Goal: Information Seeking & Learning: Find contact information

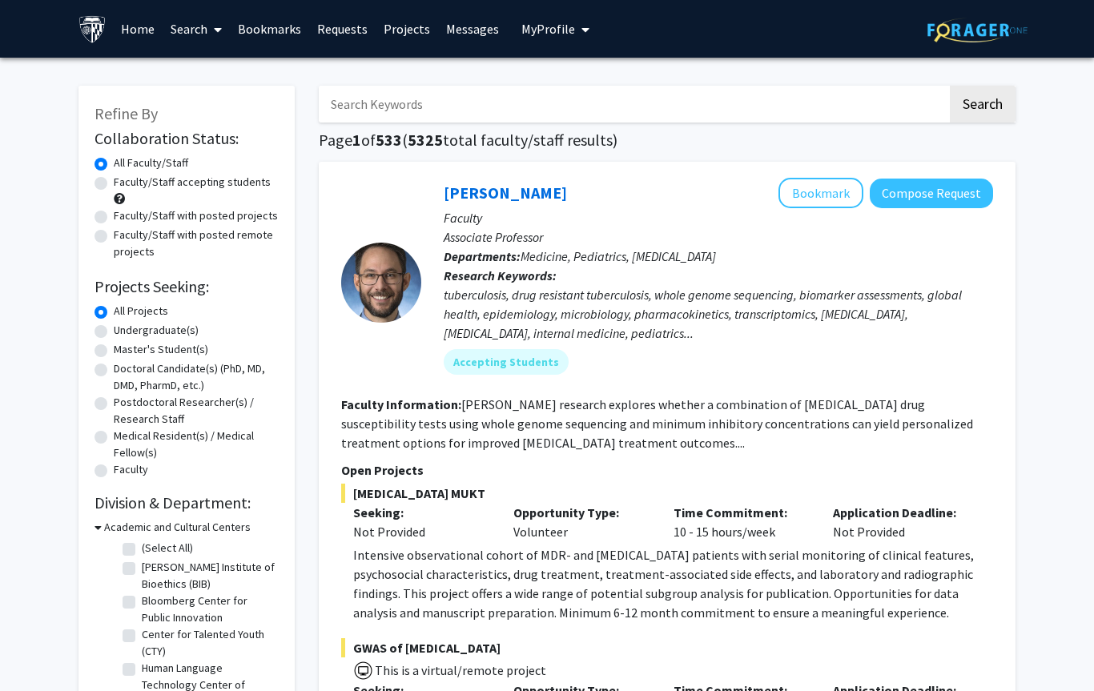
click at [478, 106] on input "Search Keywords" at bounding box center [633, 104] width 629 height 37
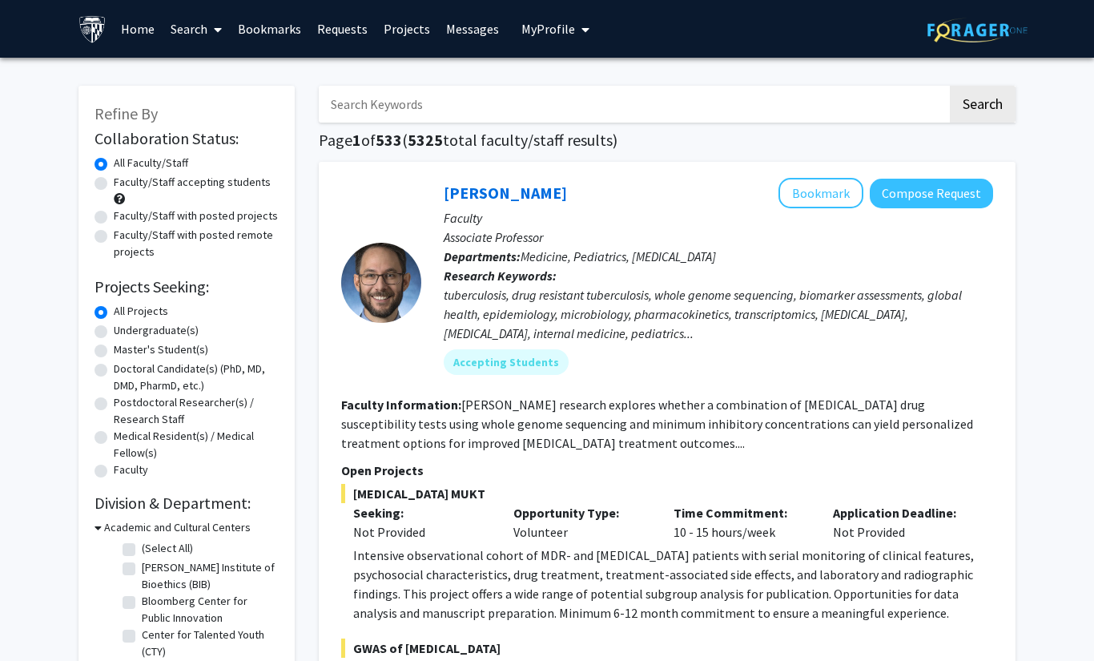
click at [640, 90] on input "Search Keywords" at bounding box center [633, 104] width 629 height 37
type input "[PERSON_NAME]"
click at [982, 102] on button "Search" at bounding box center [983, 104] width 66 height 37
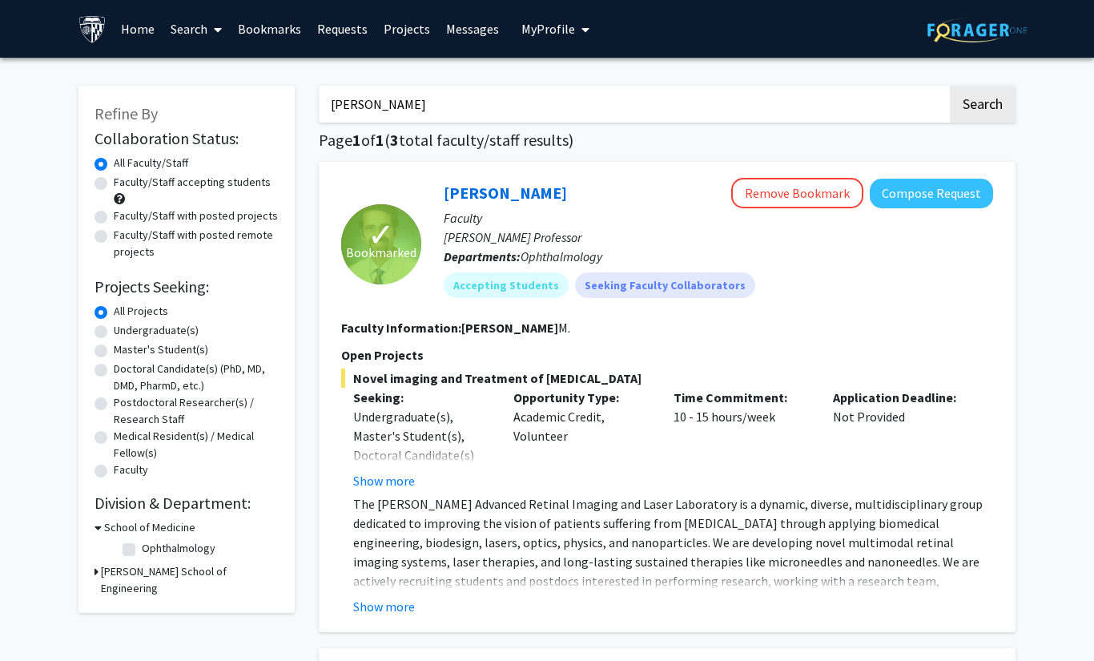
click at [285, 27] on link "Bookmarks" at bounding box center [269, 29] width 79 height 56
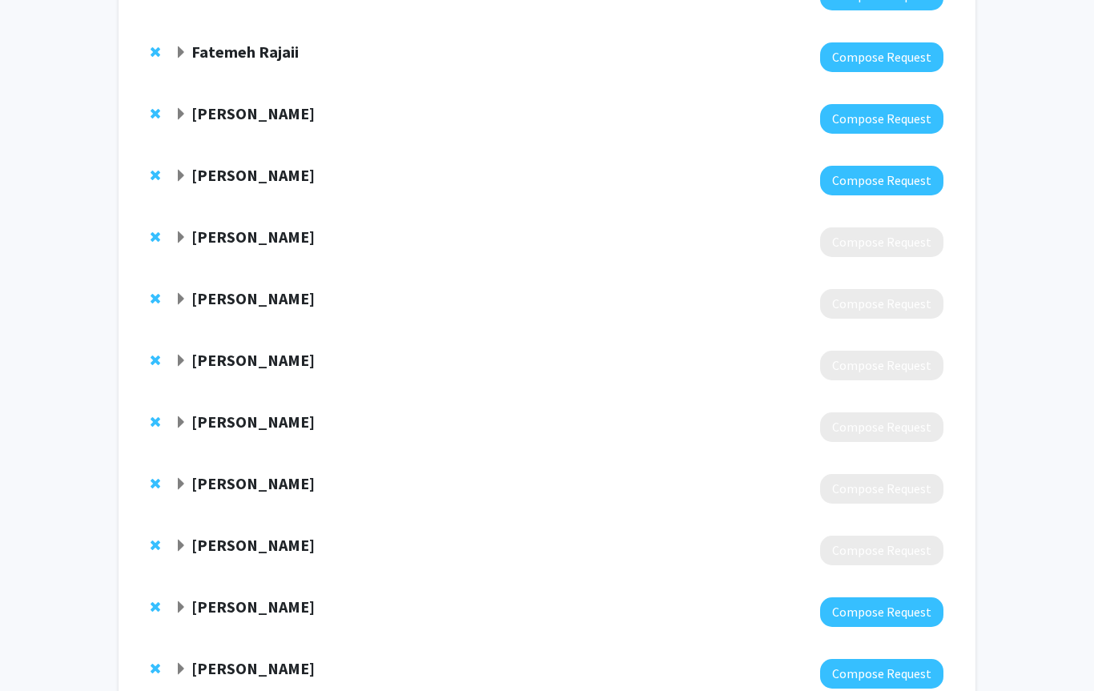
scroll to position [632, 0]
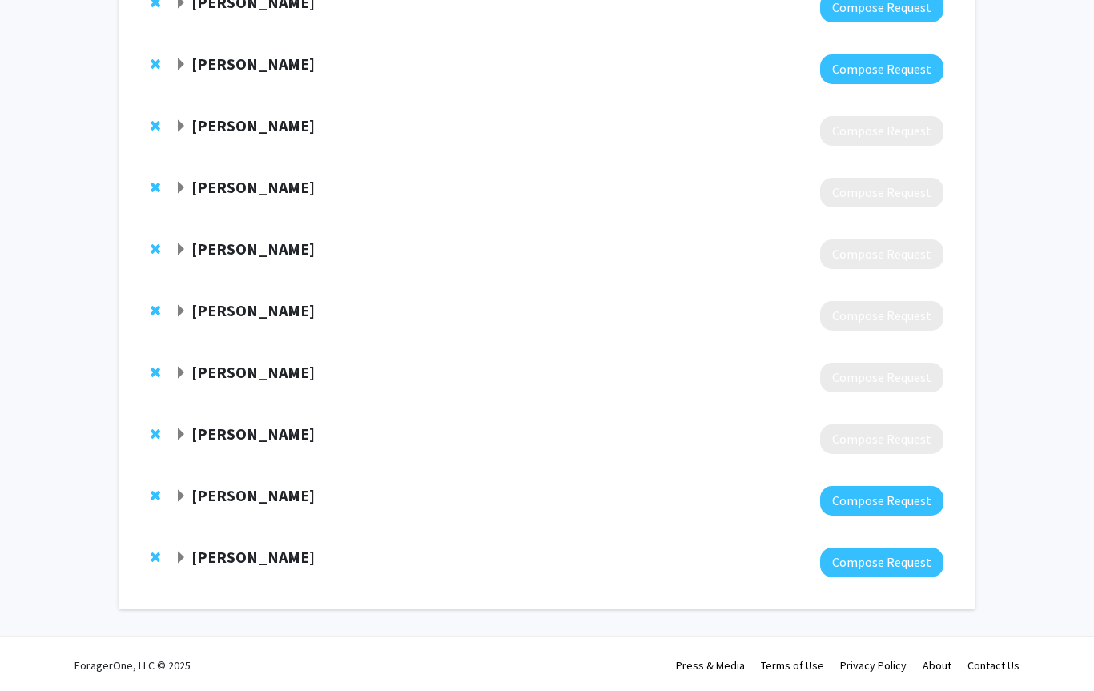
click at [187, 370] on span "Expand Ishrat Ahmed Bookmark" at bounding box center [181, 373] width 13 height 13
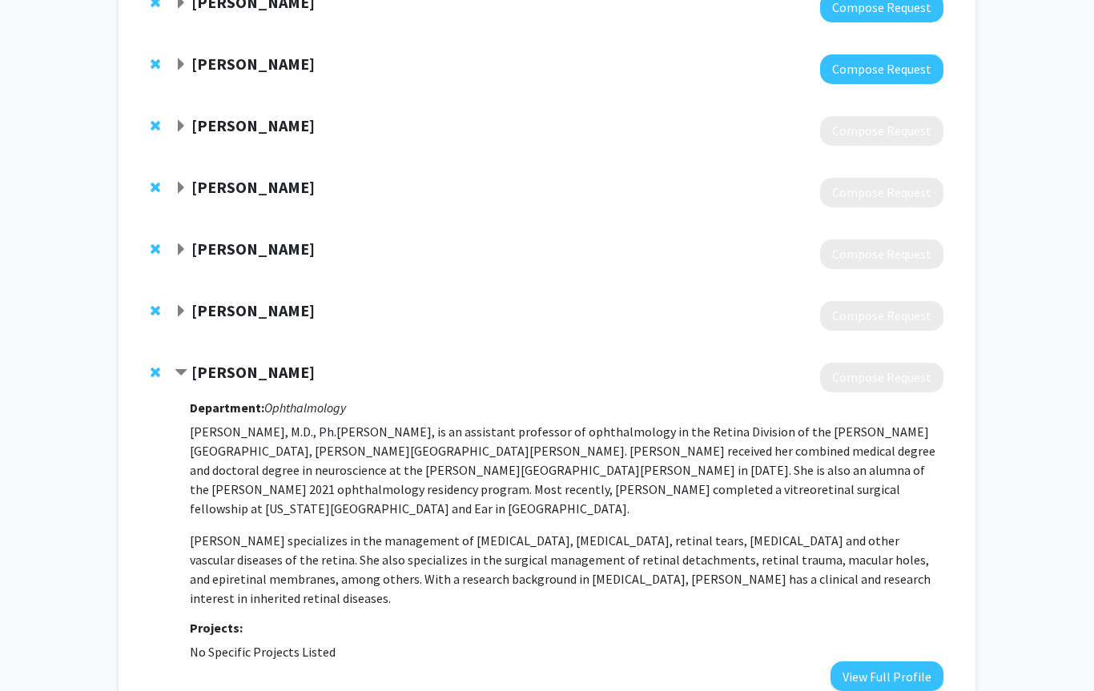
click at [191, 371] on strong "[PERSON_NAME]" at bounding box center [252, 372] width 123 height 20
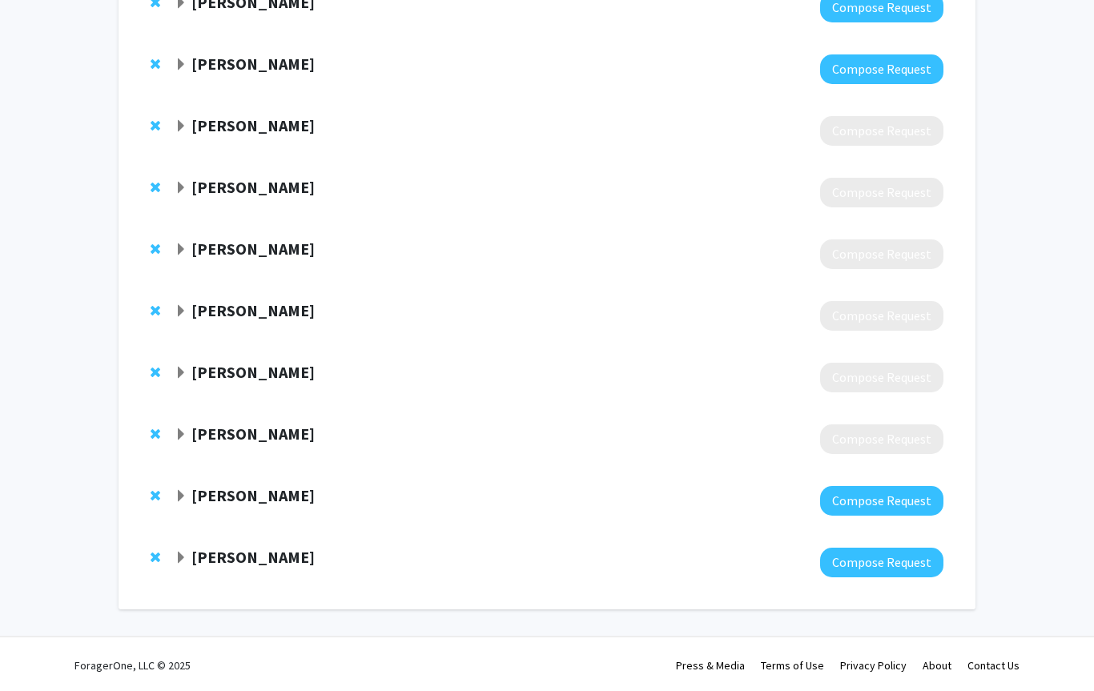
click at [159, 371] on span "Remove Ishrat Ahmed from bookmarks" at bounding box center [156, 372] width 10 height 13
click at [152, 367] on span "Remove Andrew Carey from bookmarks" at bounding box center [156, 372] width 10 height 13
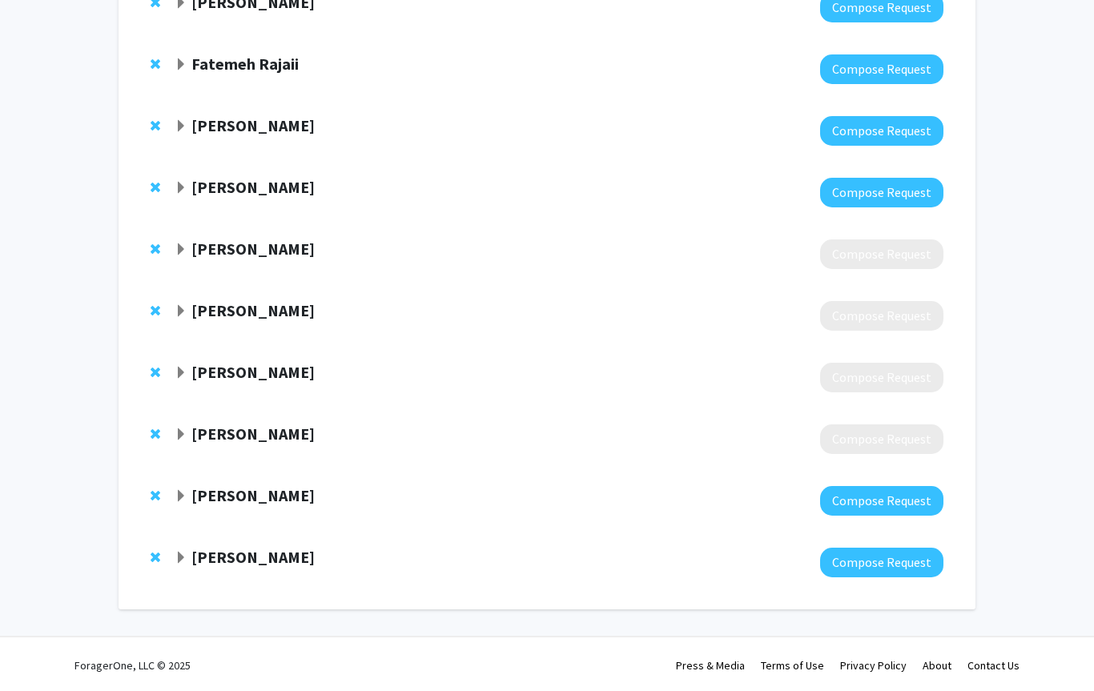
click at [153, 371] on span "Remove Amanda Henderson from bookmarks" at bounding box center [156, 372] width 10 height 13
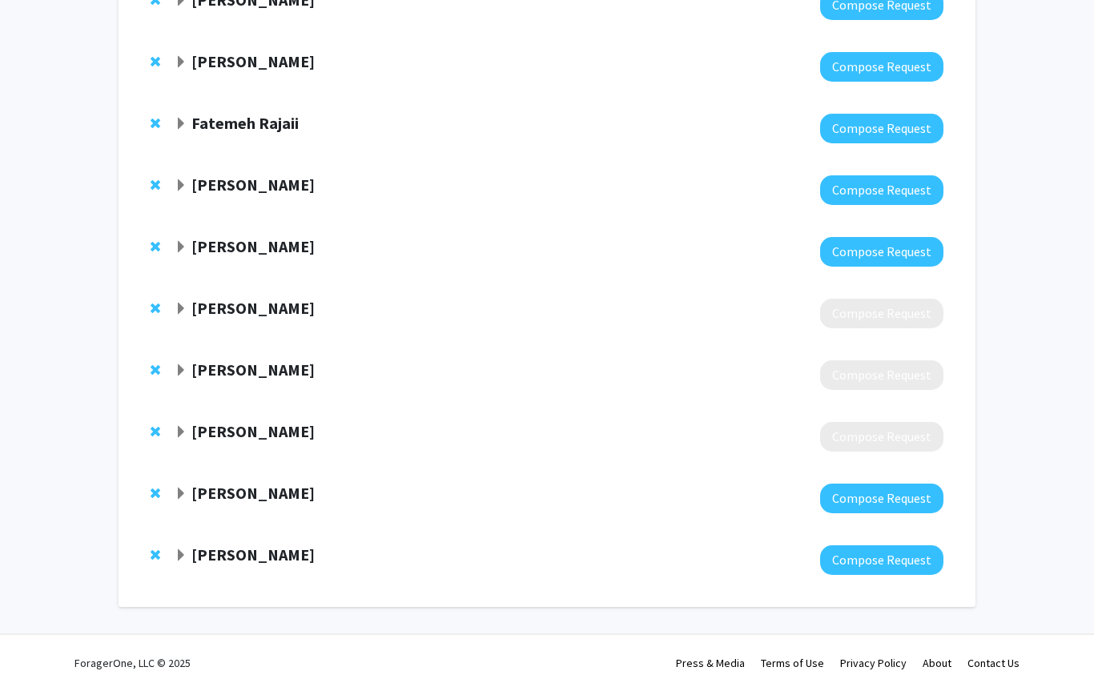
scroll to position [447, 0]
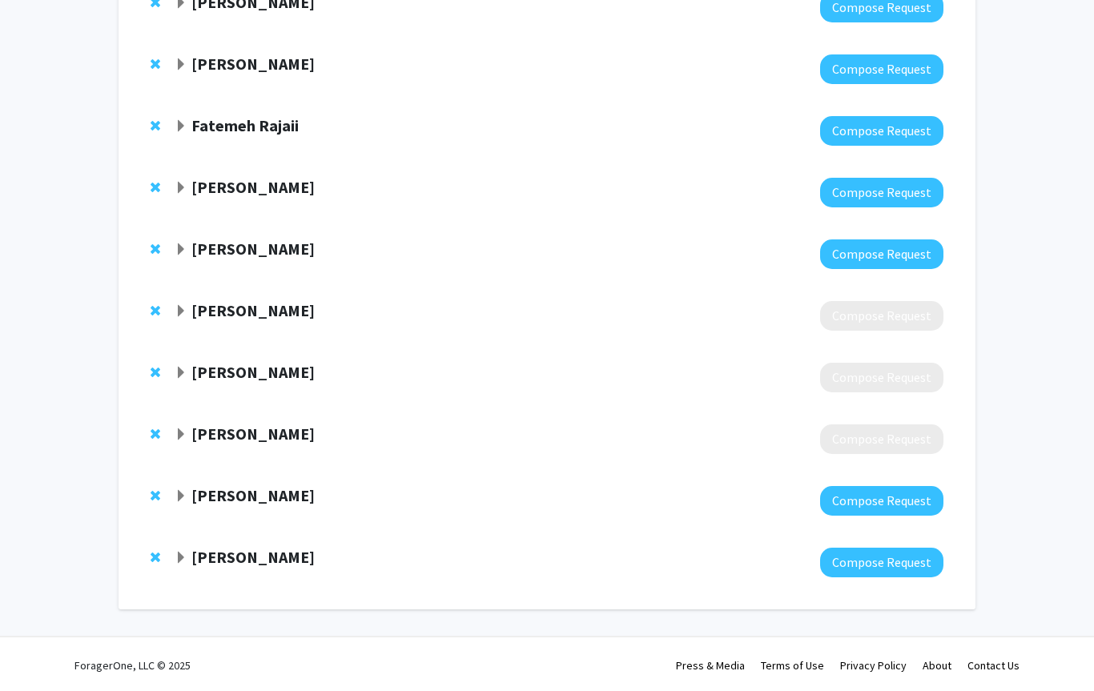
click at [159, 370] on span "Remove Megan Collins from bookmarks" at bounding box center [156, 372] width 10 height 13
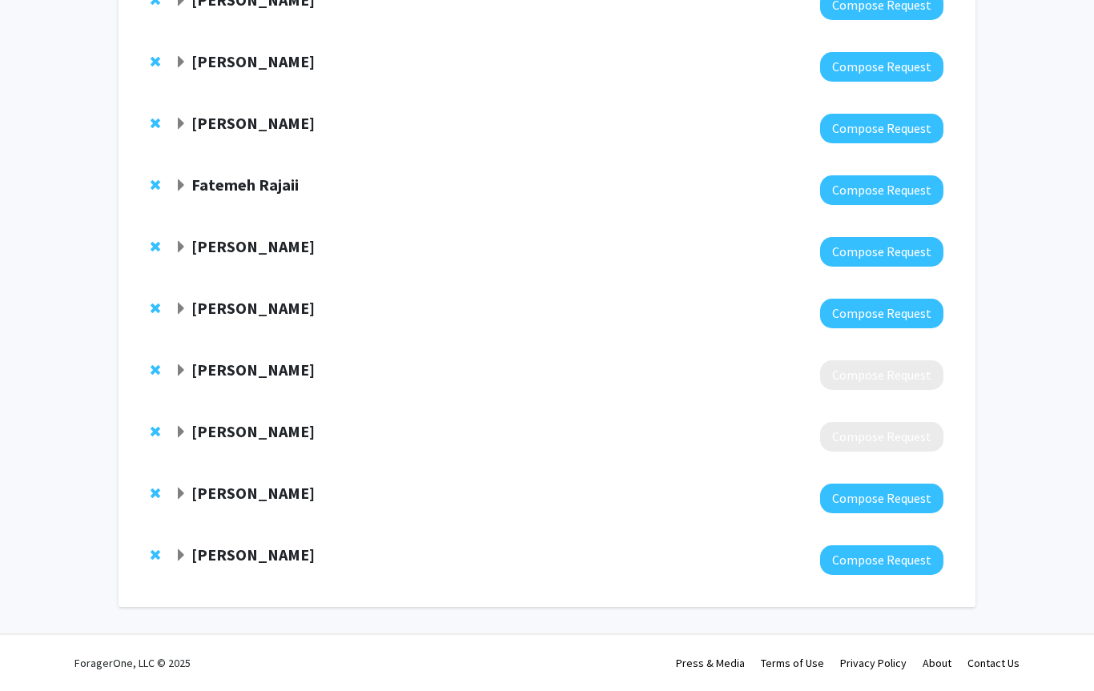
scroll to position [385, 0]
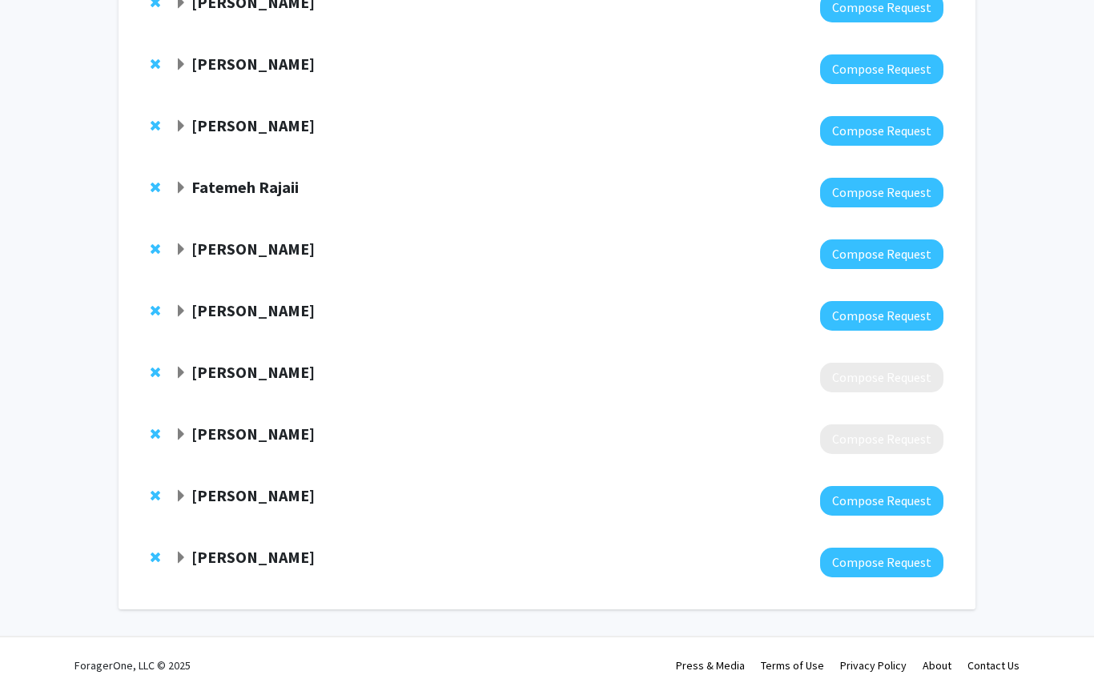
click at [153, 374] on span "Remove Nakul Shekhawat from bookmarks" at bounding box center [156, 372] width 10 height 13
click at [156, 436] on span "Remove Mona Kaleem from bookmarks" at bounding box center [156, 434] width 10 height 13
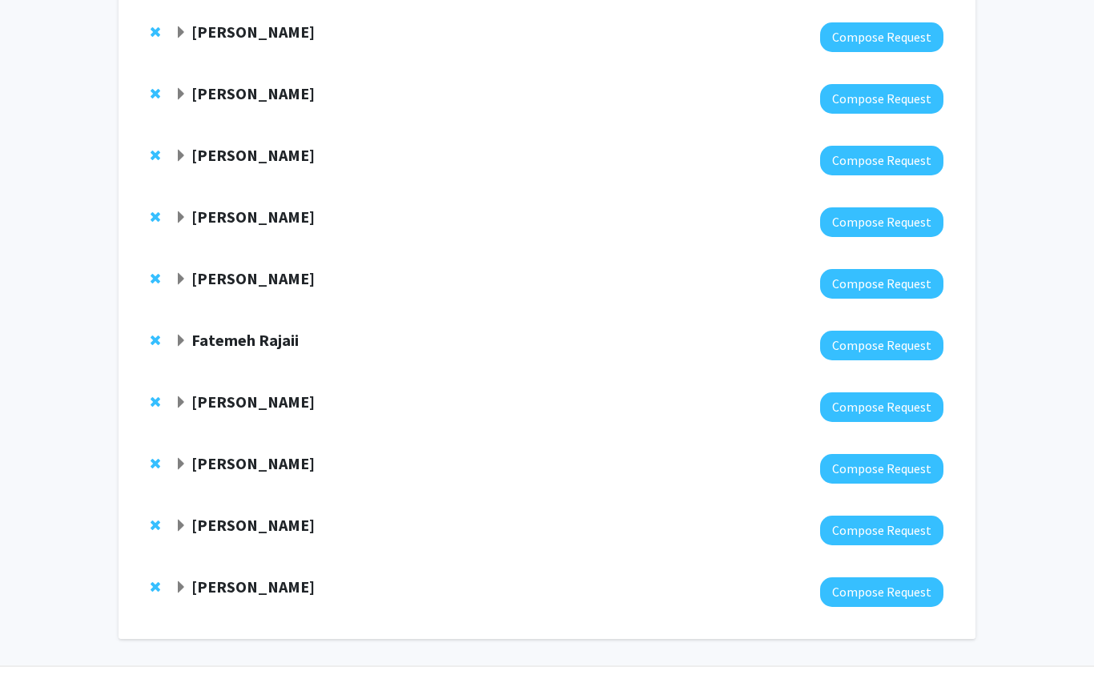
scroll to position [262, 0]
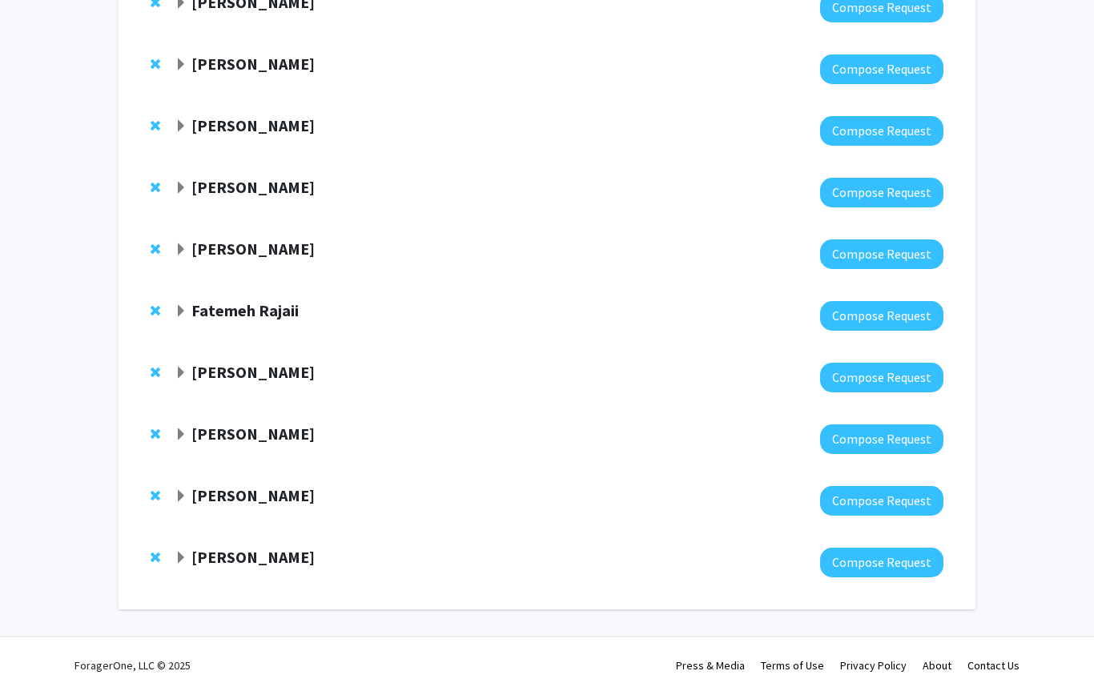
click at [183, 556] on span "Expand Raj Mukherjee Bookmark" at bounding box center [181, 558] width 13 height 13
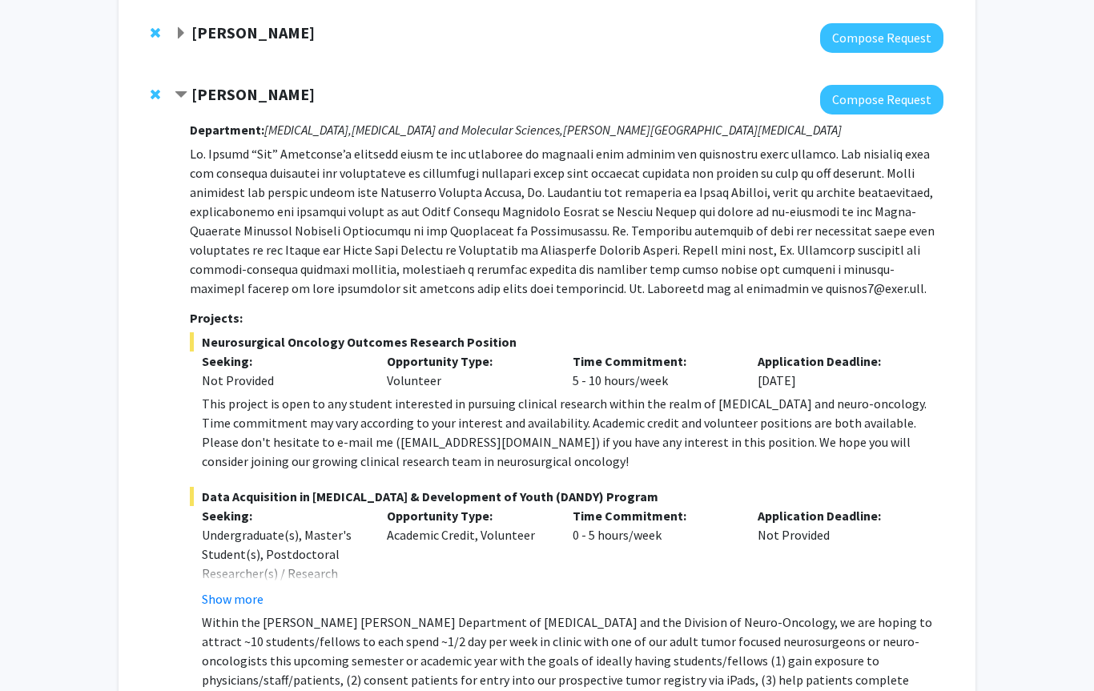
scroll to position [765, 0]
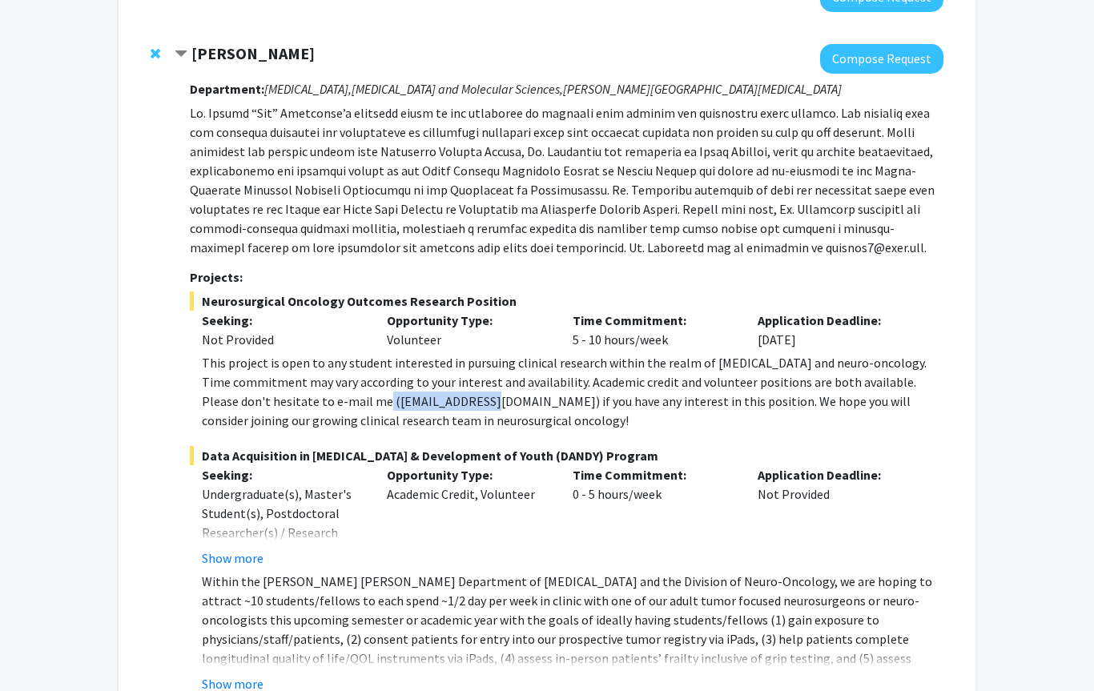
copy div "[EMAIL_ADDRESS][DOMAIN_NAME]"
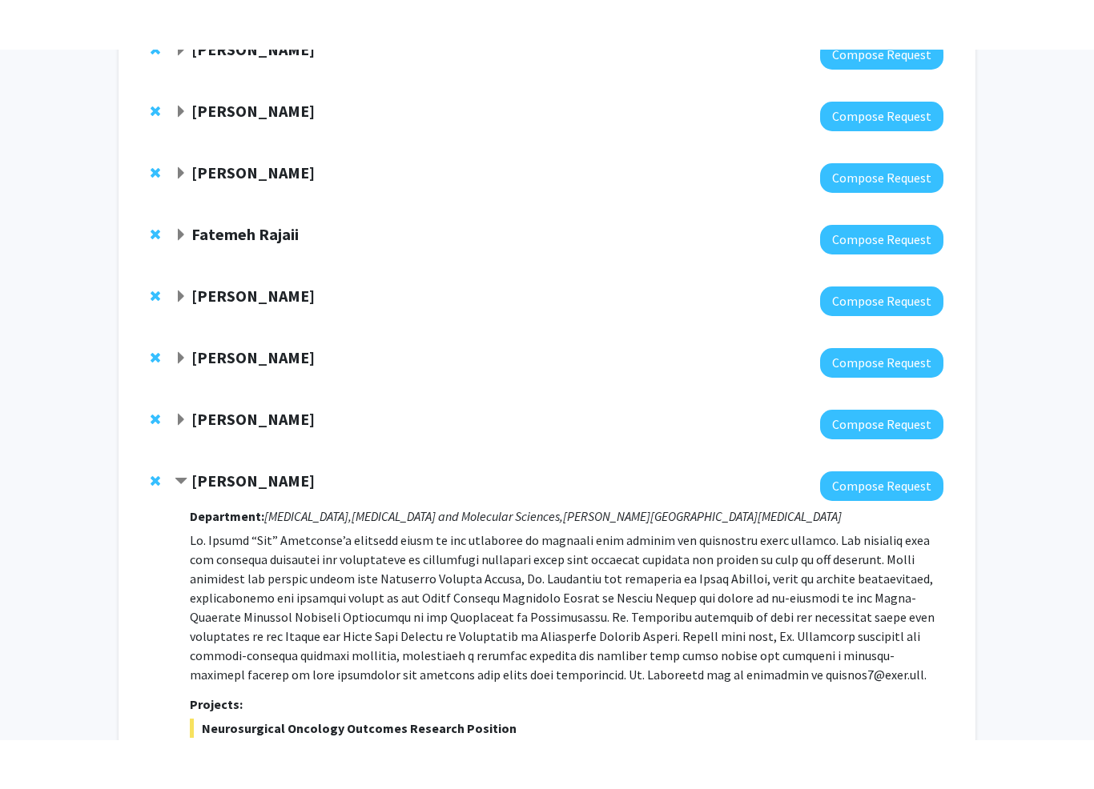
scroll to position [0, 0]
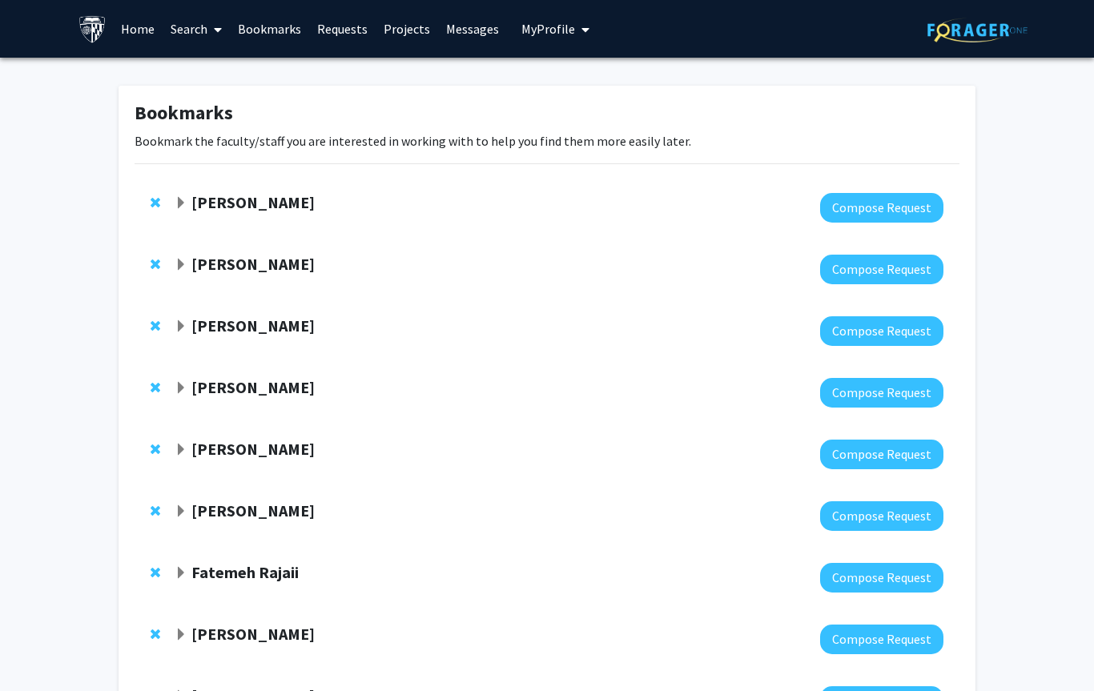
click at [139, 26] on link "Home" at bounding box center [138, 29] width 50 height 56
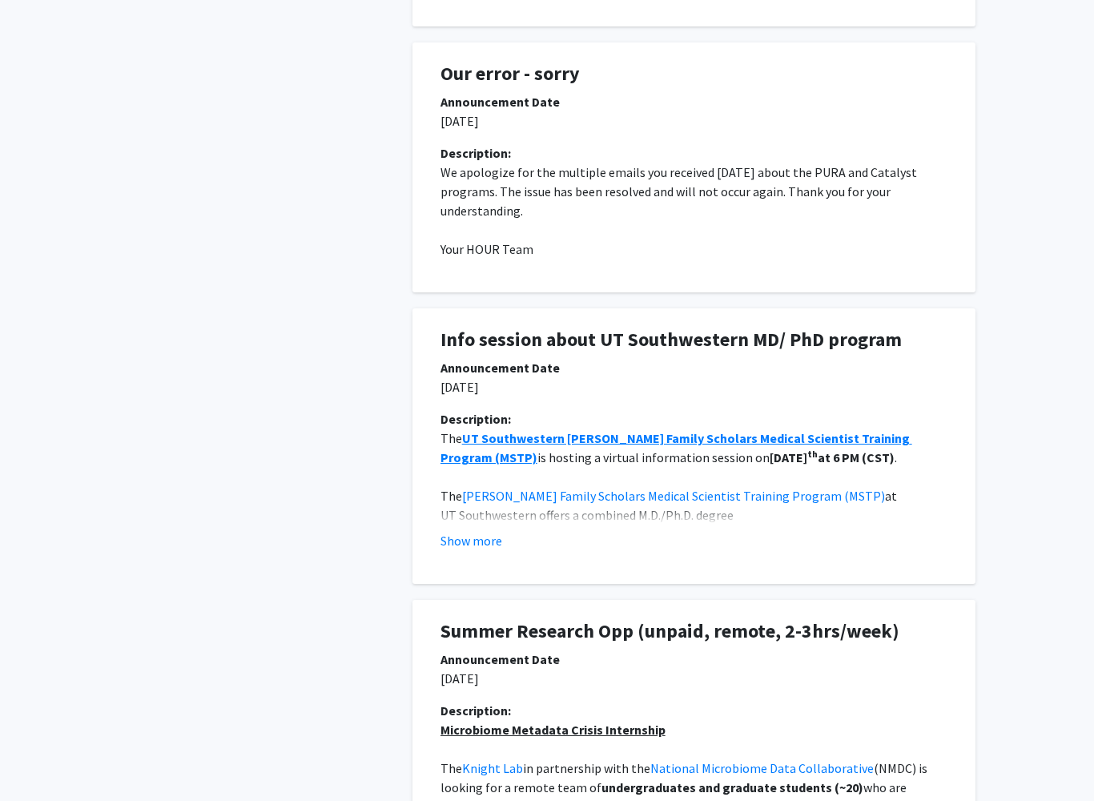
scroll to position [1081, 0]
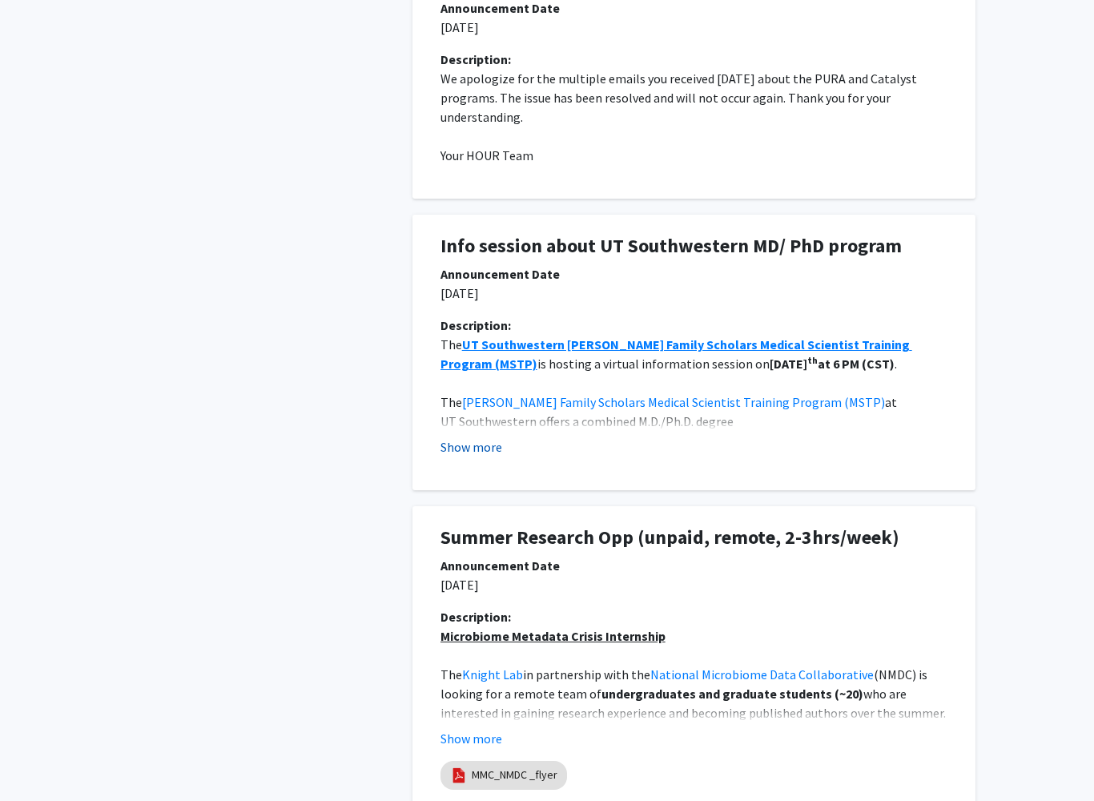
click at [493, 448] on button "Show more" at bounding box center [471, 446] width 62 height 19
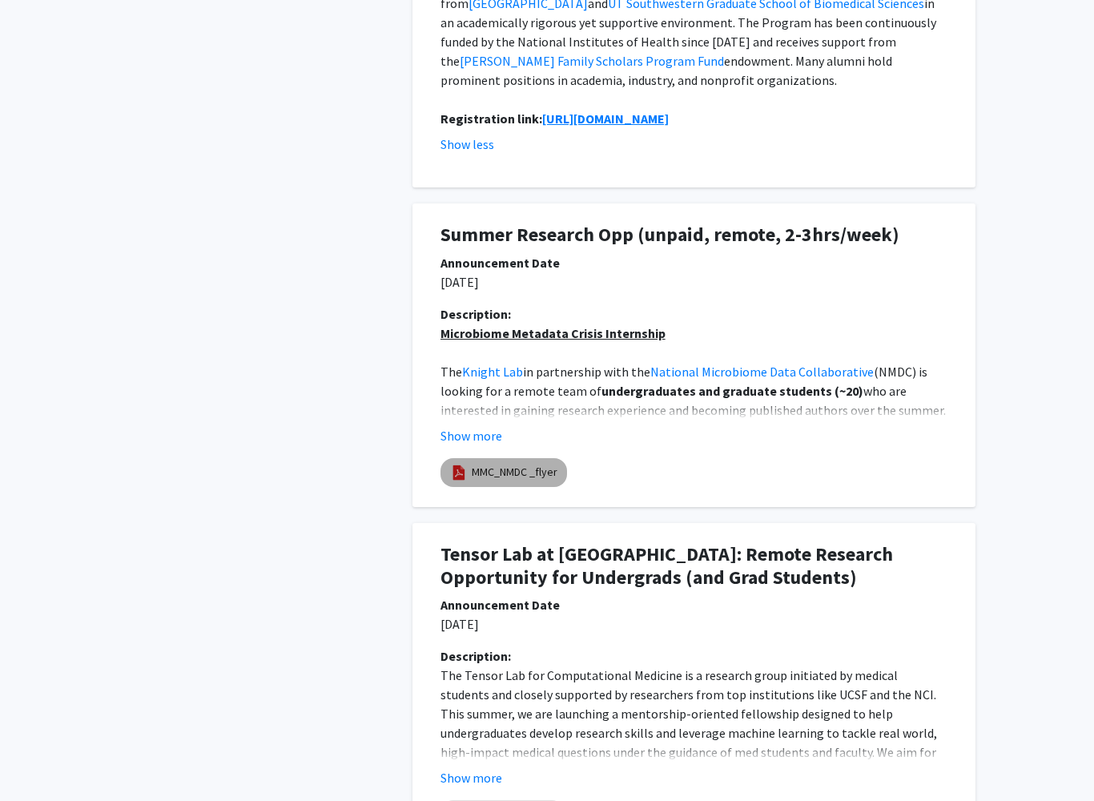
scroll to position [1518, 0]
click at [499, 464] on link "MMC_NMDC _flyer" at bounding box center [515, 472] width 86 height 17
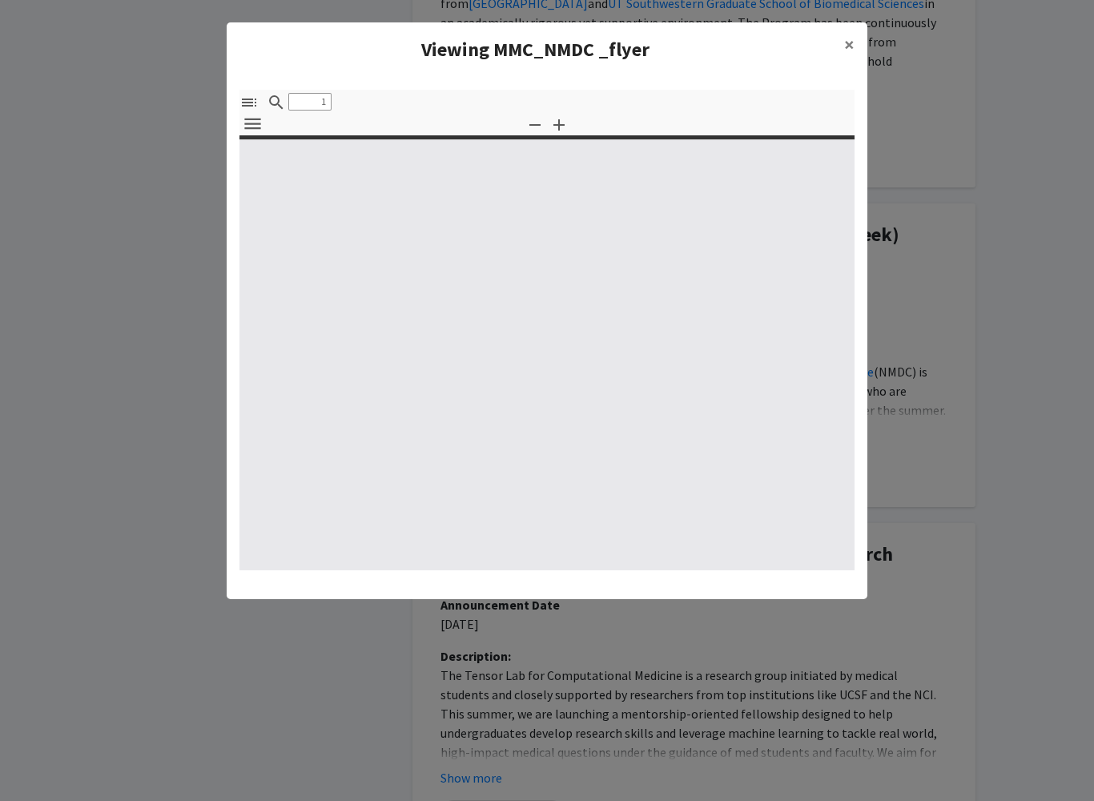
select select "custom"
type input "0"
select select "custom"
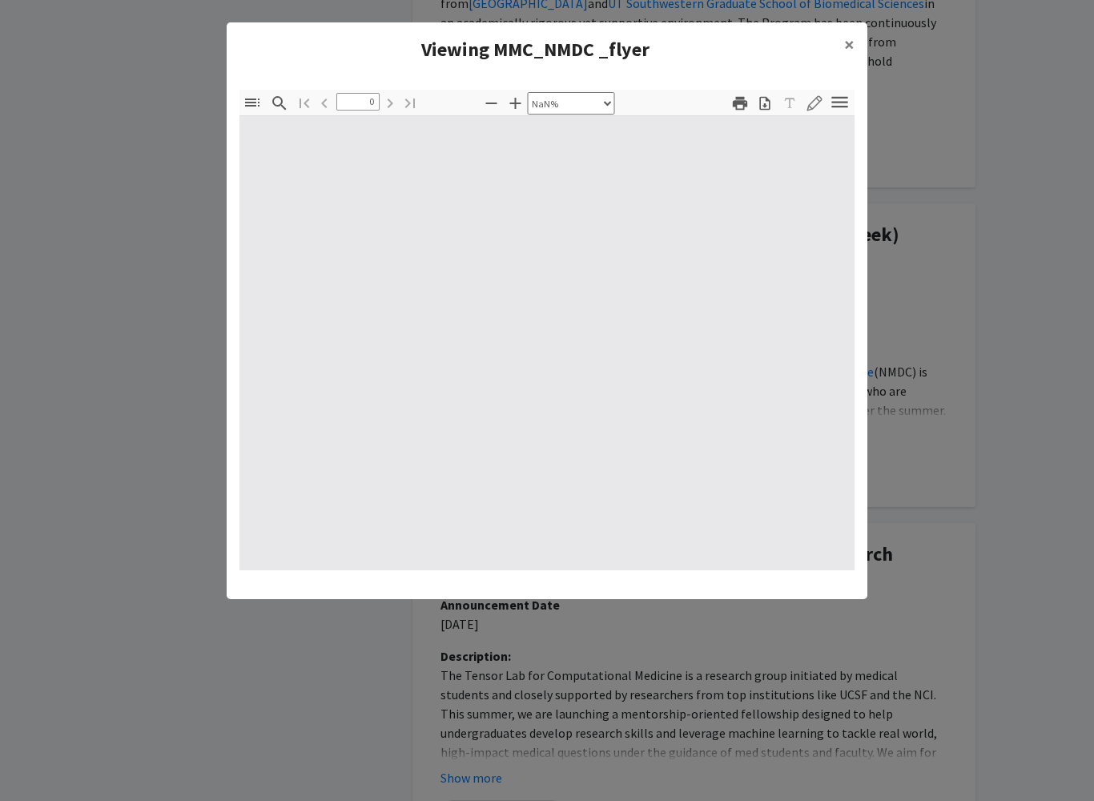
type input "1"
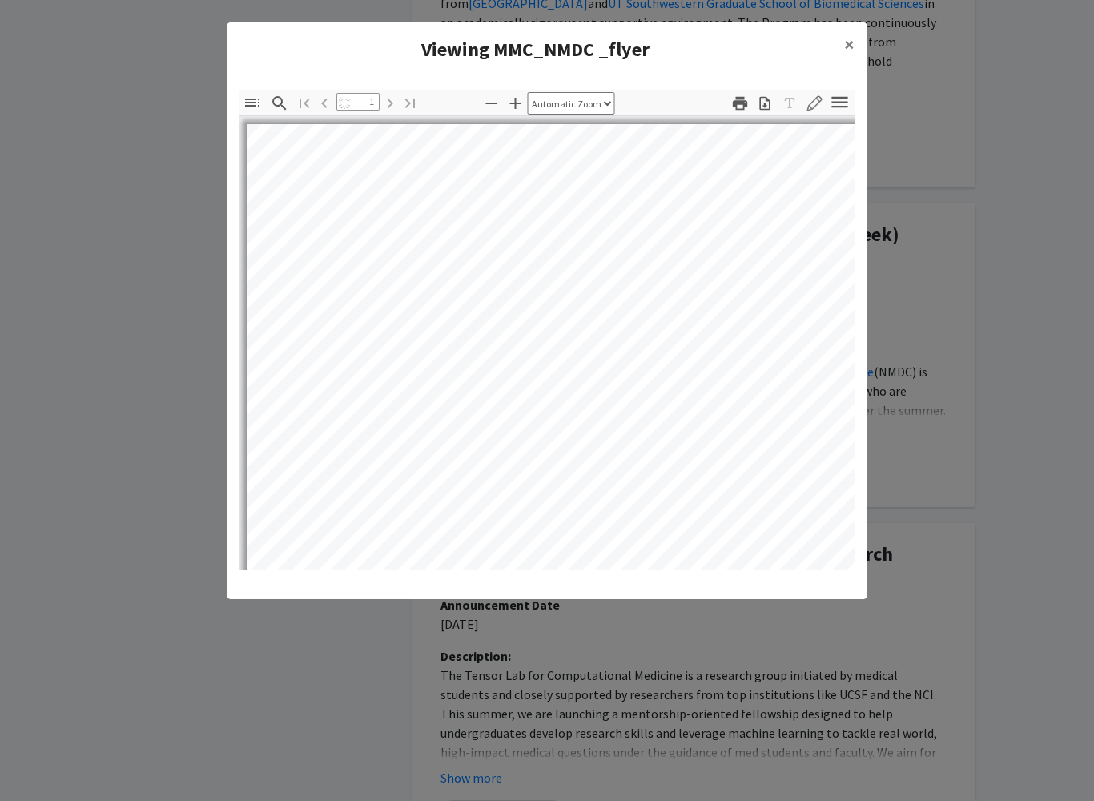
select select "auto"
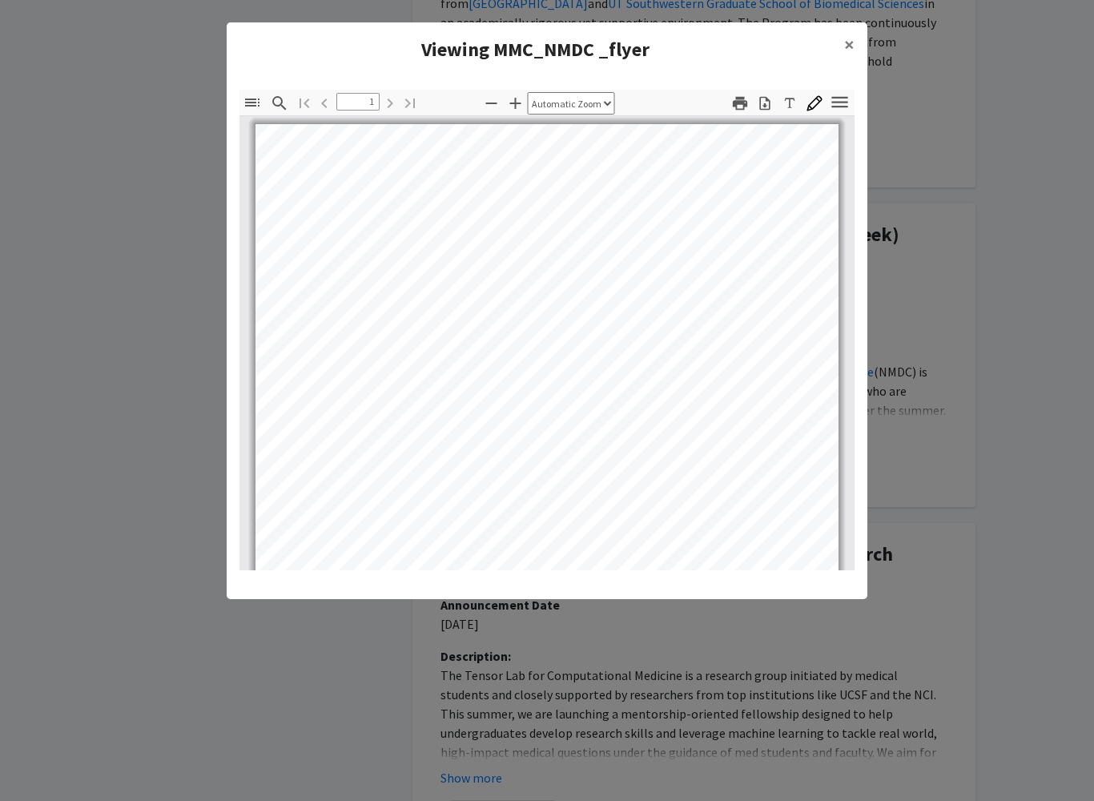
scroll to position [0, 0]
click at [745, 94] on icon "button" at bounding box center [740, 103] width 18 height 18
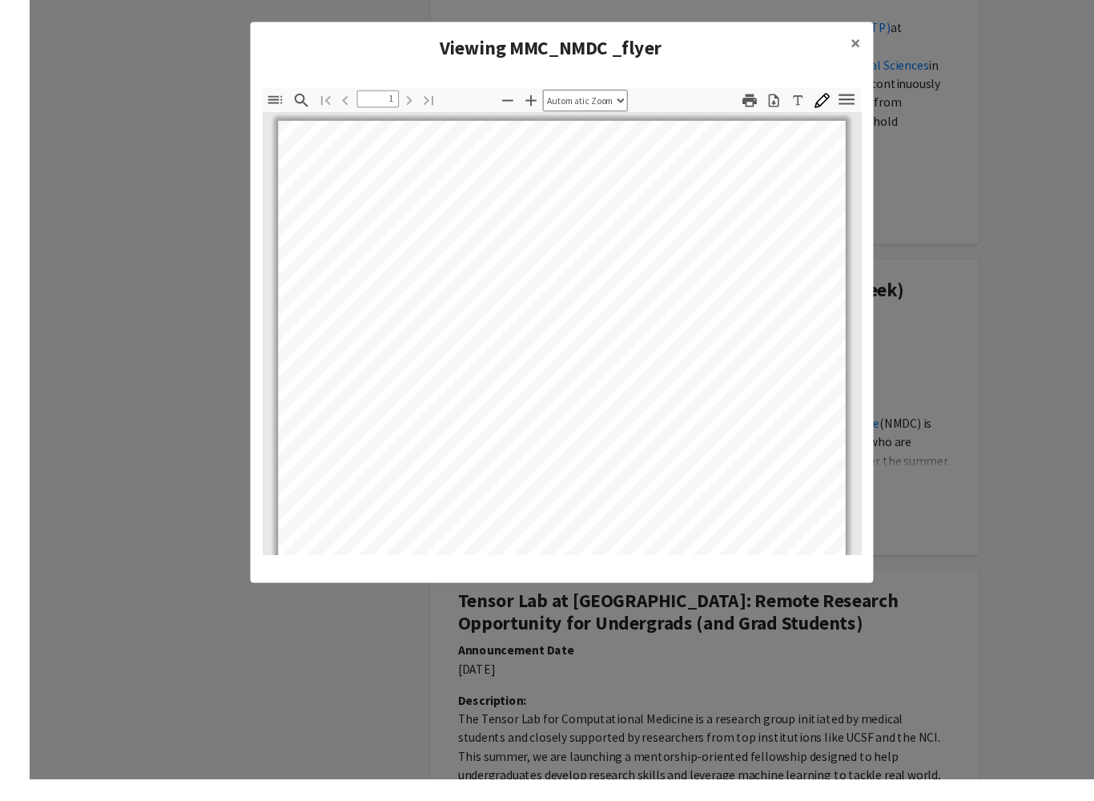
scroll to position [1525, 0]
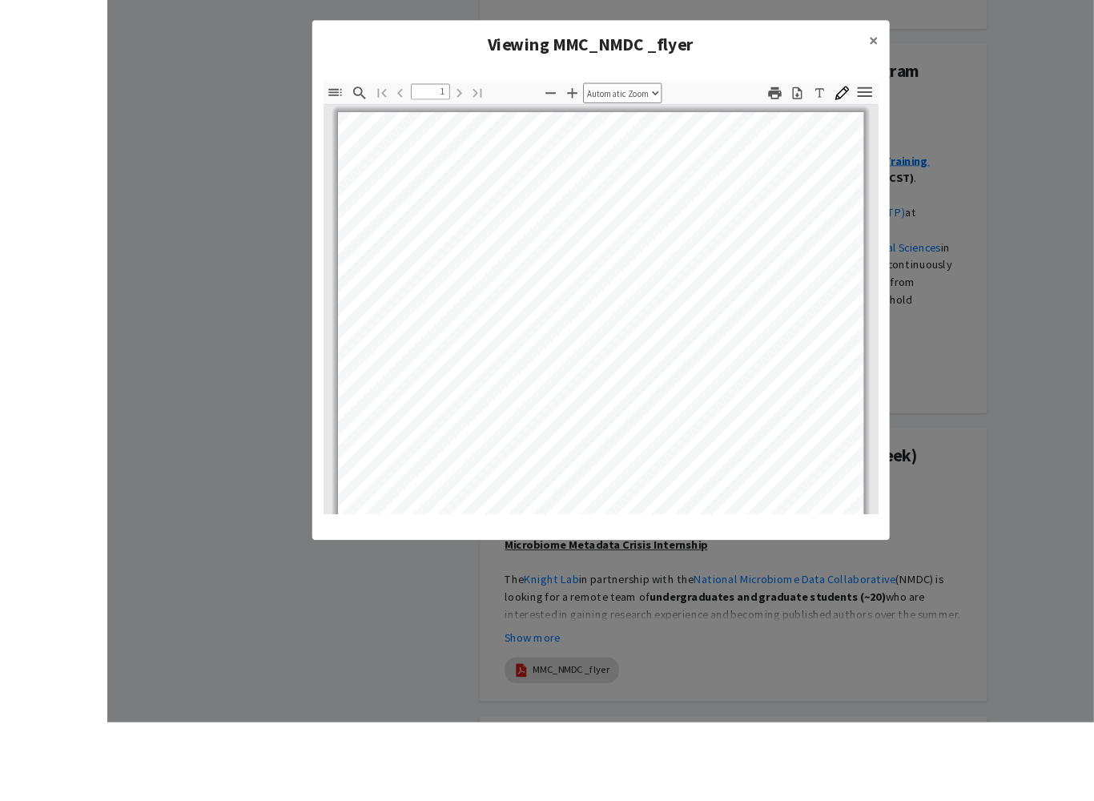
scroll to position [1450, 0]
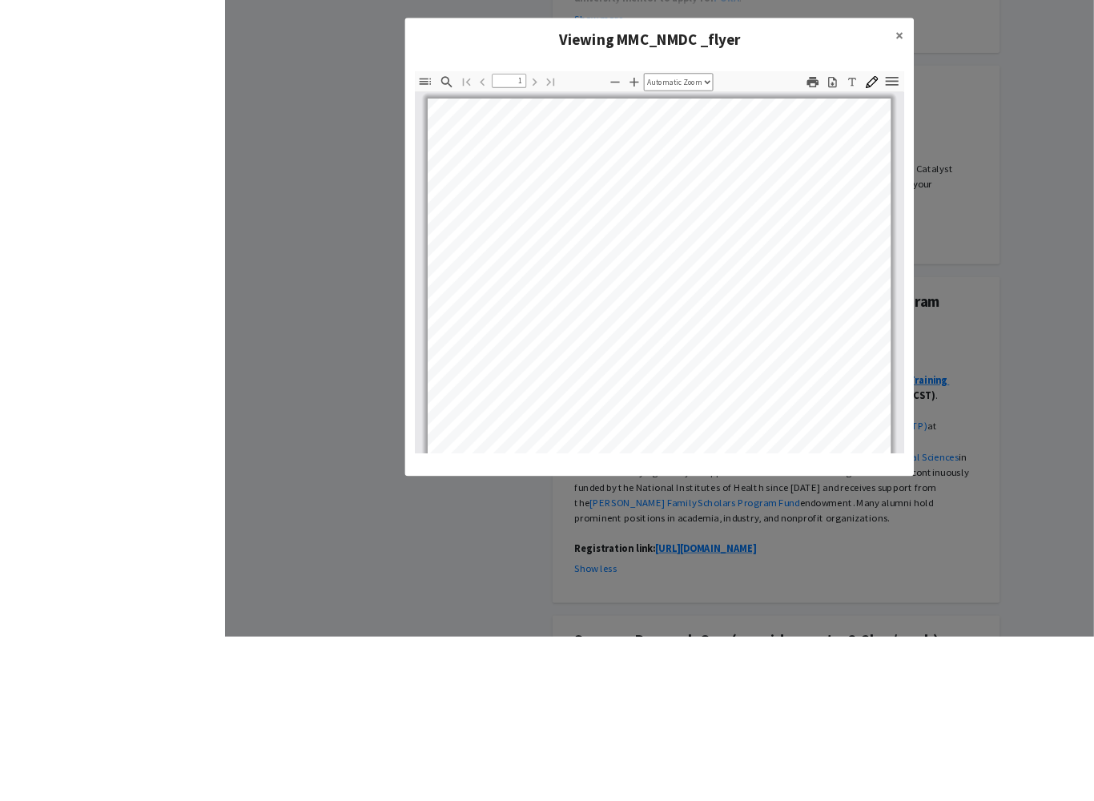
scroll to position [1086, 0]
